Goal: Entertainment & Leisure: Consume media (video, audio)

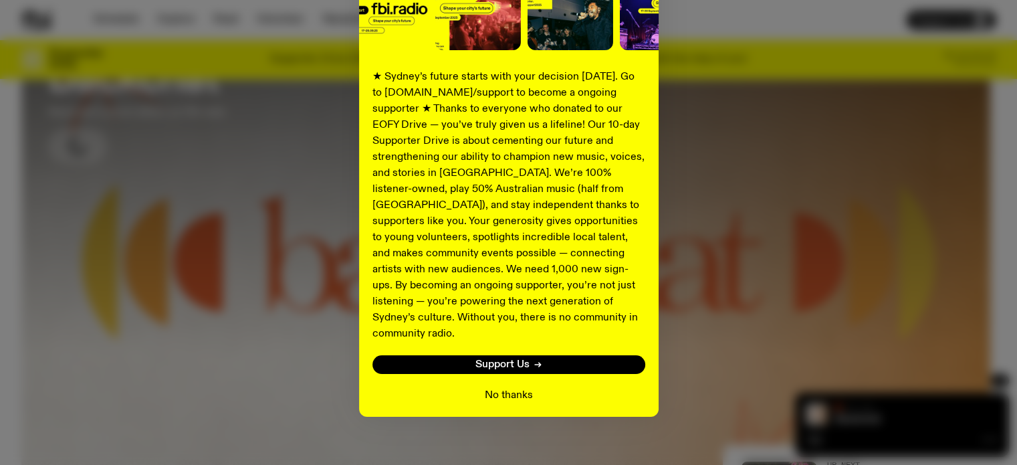
scroll to position [128, 0]
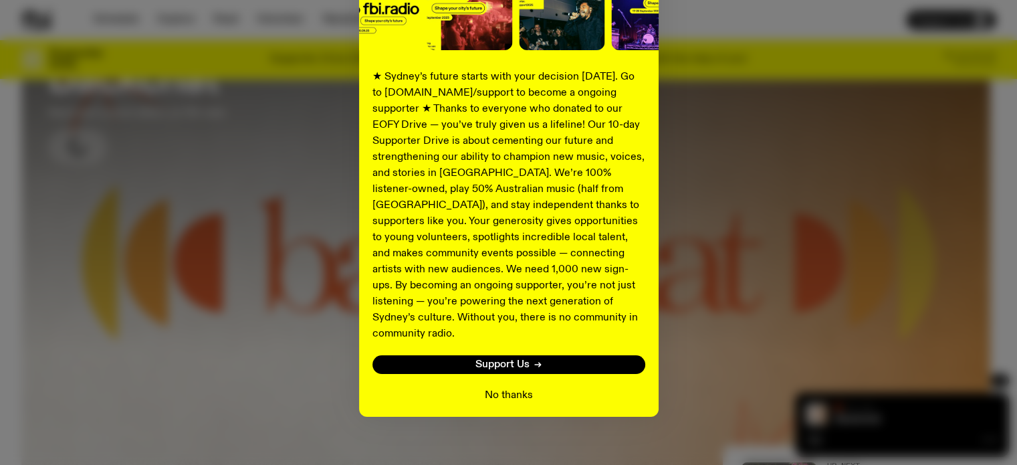
click at [511, 387] on button "No thanks" at bounding box center [509, 395] width 48 height 16
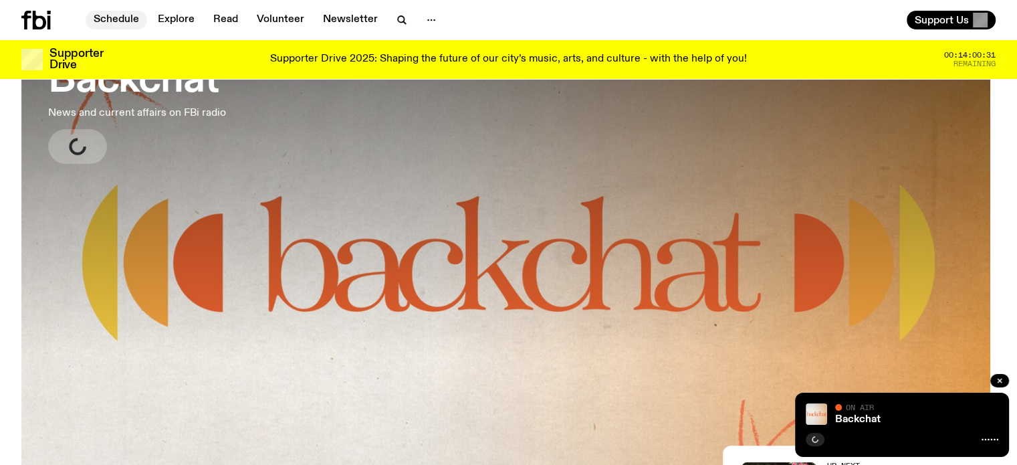
click at [114, 21] on link "Schedule" at bounding box center [117, 20] width 62 height 19
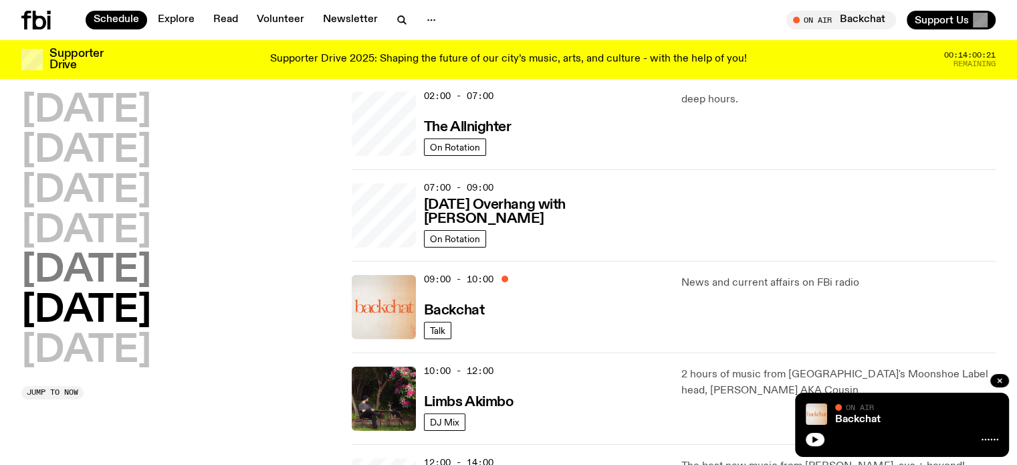
click at [82, 275] on h2 "[DATE]" at bounding box center [86, 270] width 130 height 37
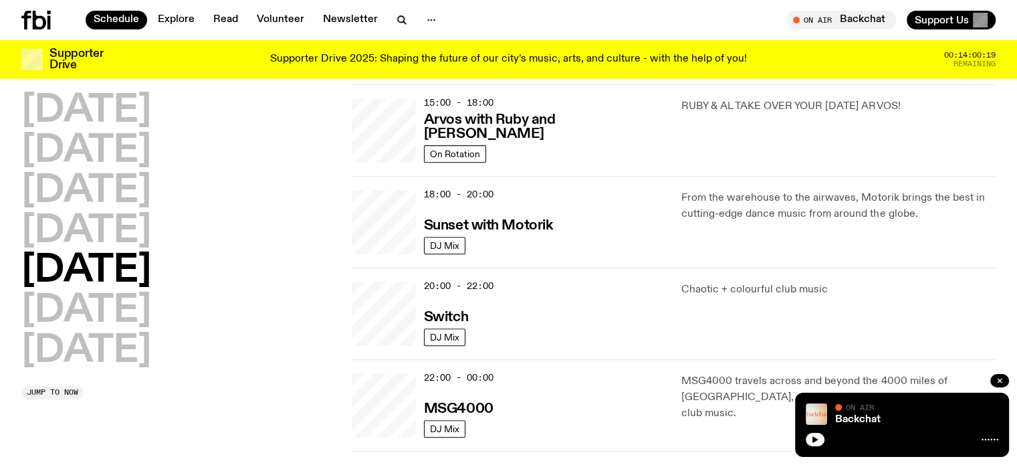
scroll to position [506, 0]
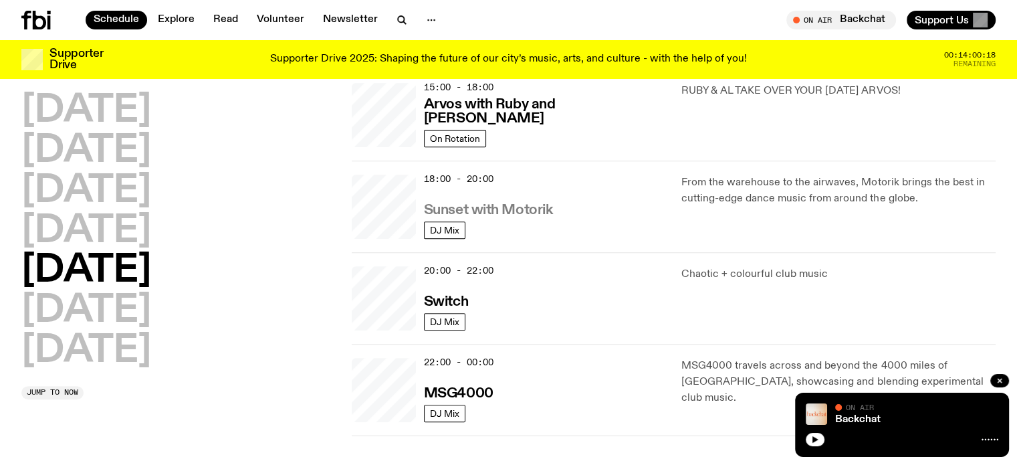
click at [511, 215] on h3 "Sunset with Motorik" at bounding box center [488, 210] width 129 height 14
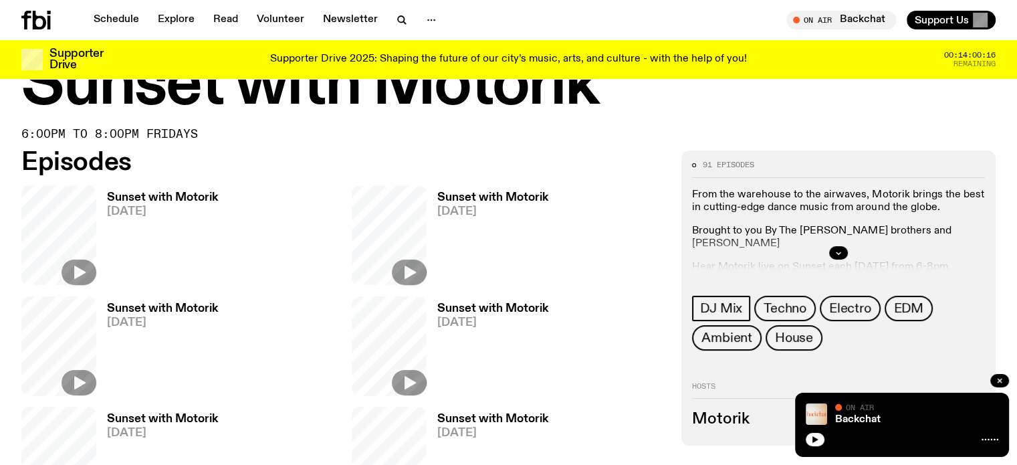
scroll to position [60, 0]
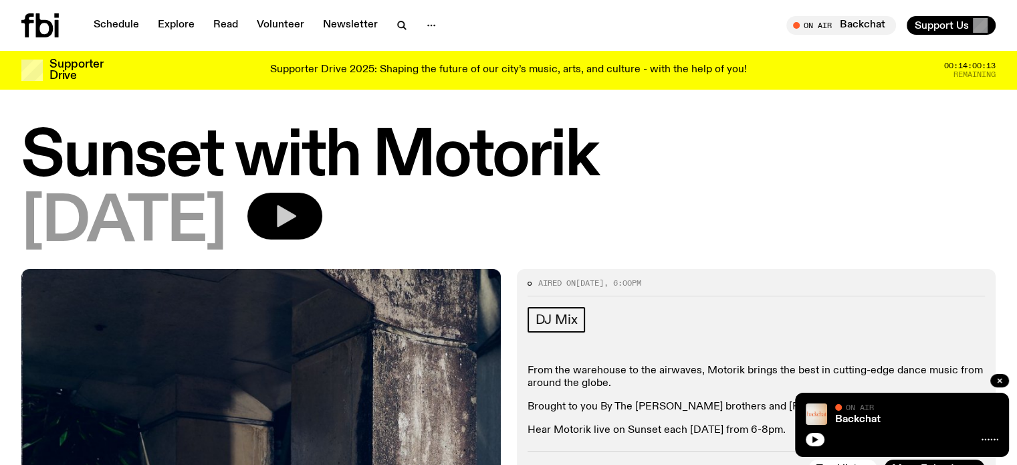
click at [296, 210] on icon "button" at bounding box center [286, 216] width 19 height 22
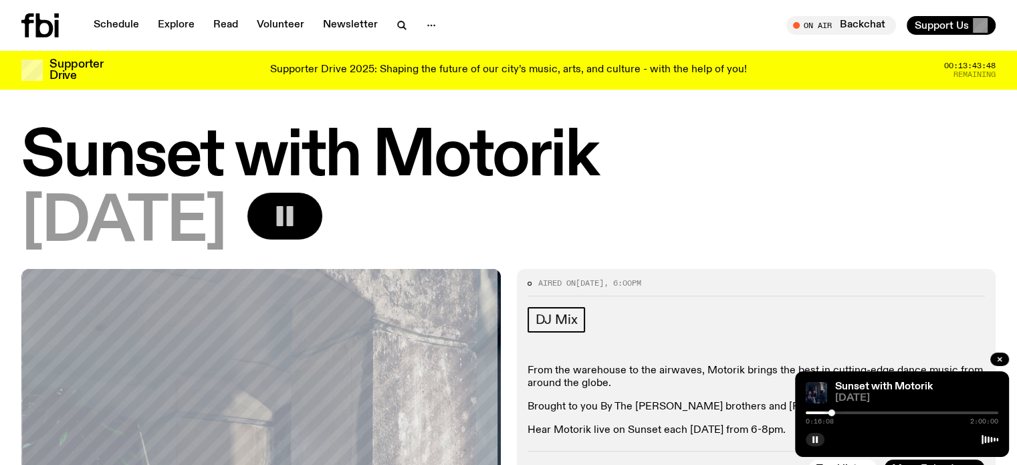
click at [298, 216] on icon "button" at bounding box center [285, 216] width 27 height 27
